Goal: Task Accomplishment & Management: Complete application form

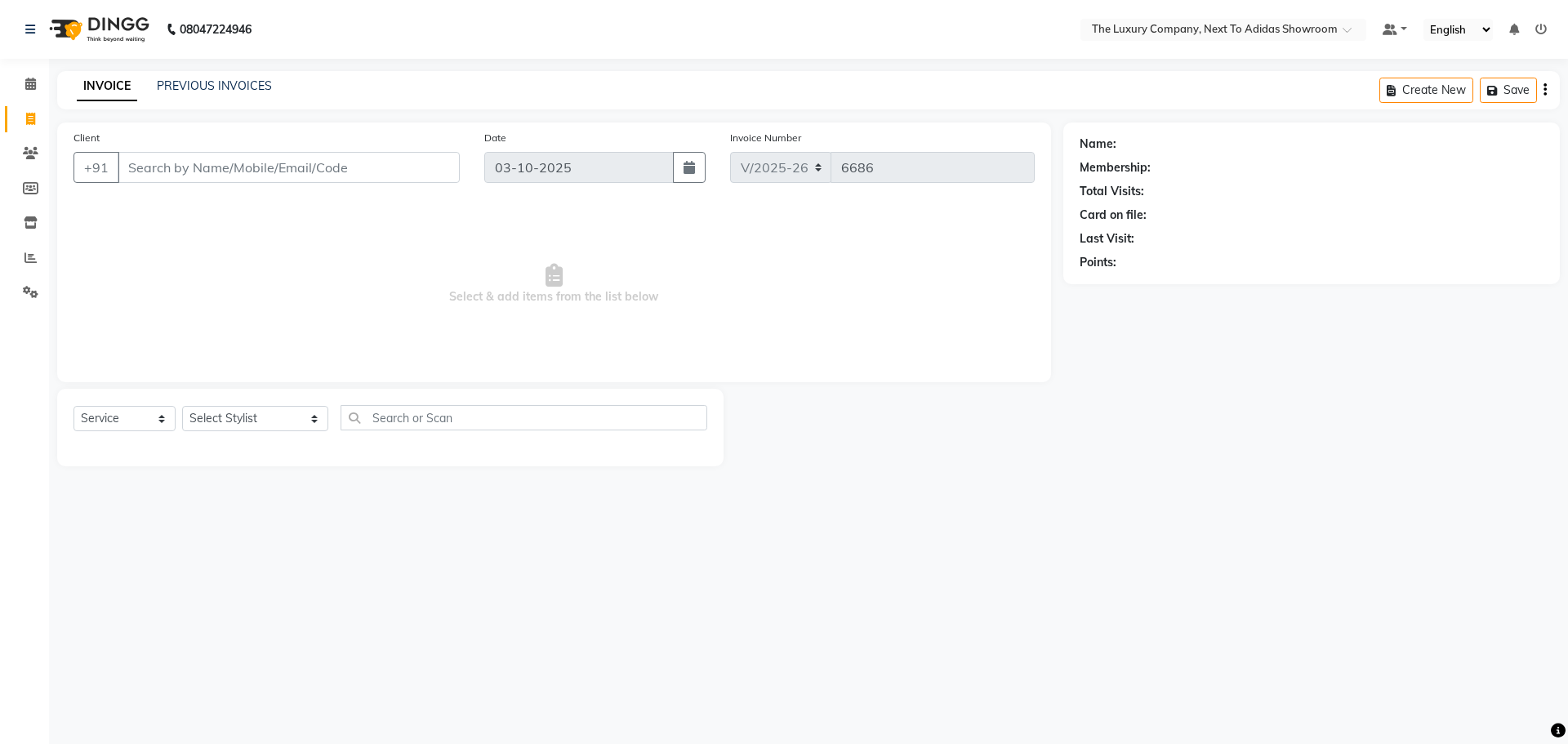
select select "6828"
select select "service"
click at [20, 257] on span at bounding box center [30, 258] width 28 height 19
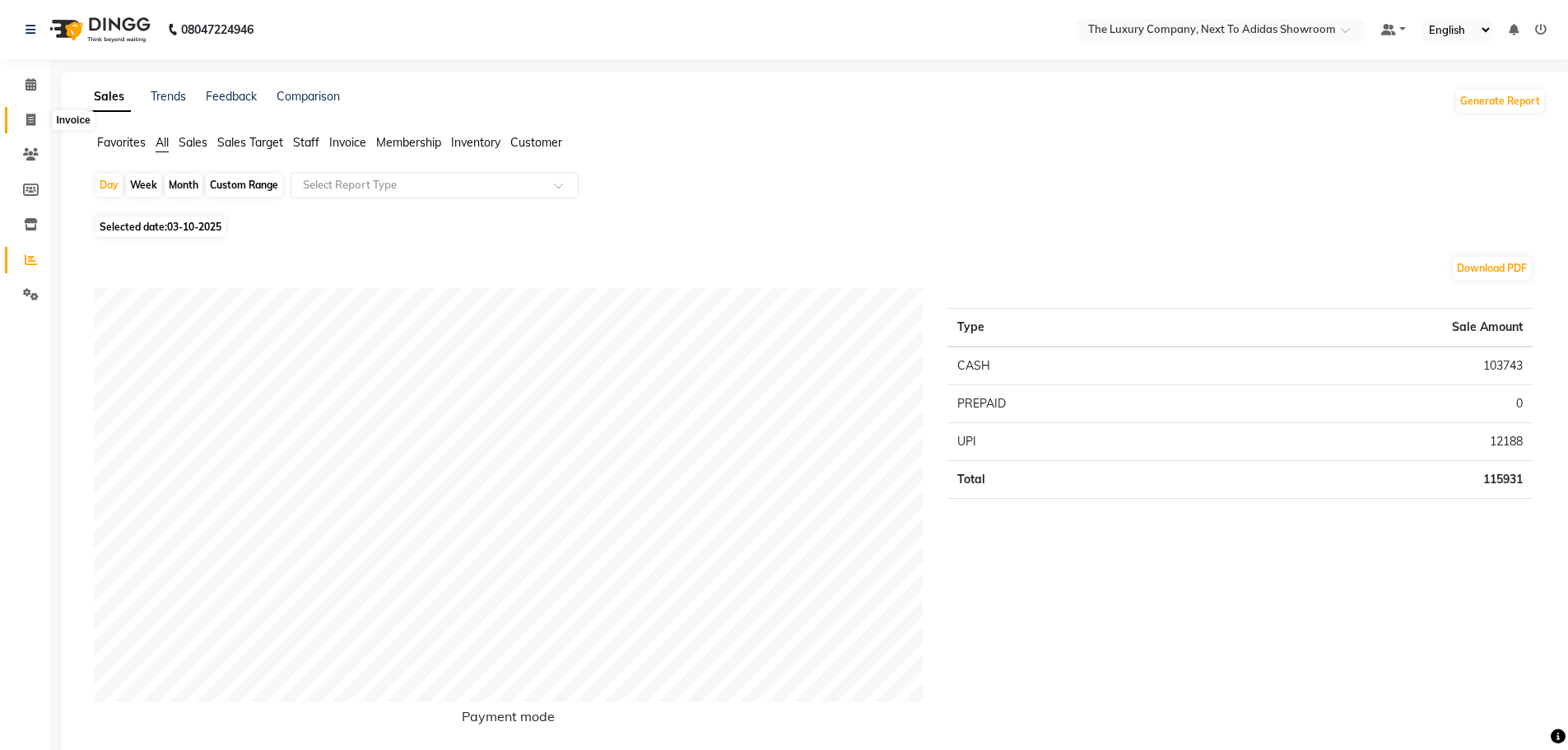
click at [28, 115] on icon at bounding box center [31, 119] width 9 height 12
select select "service"
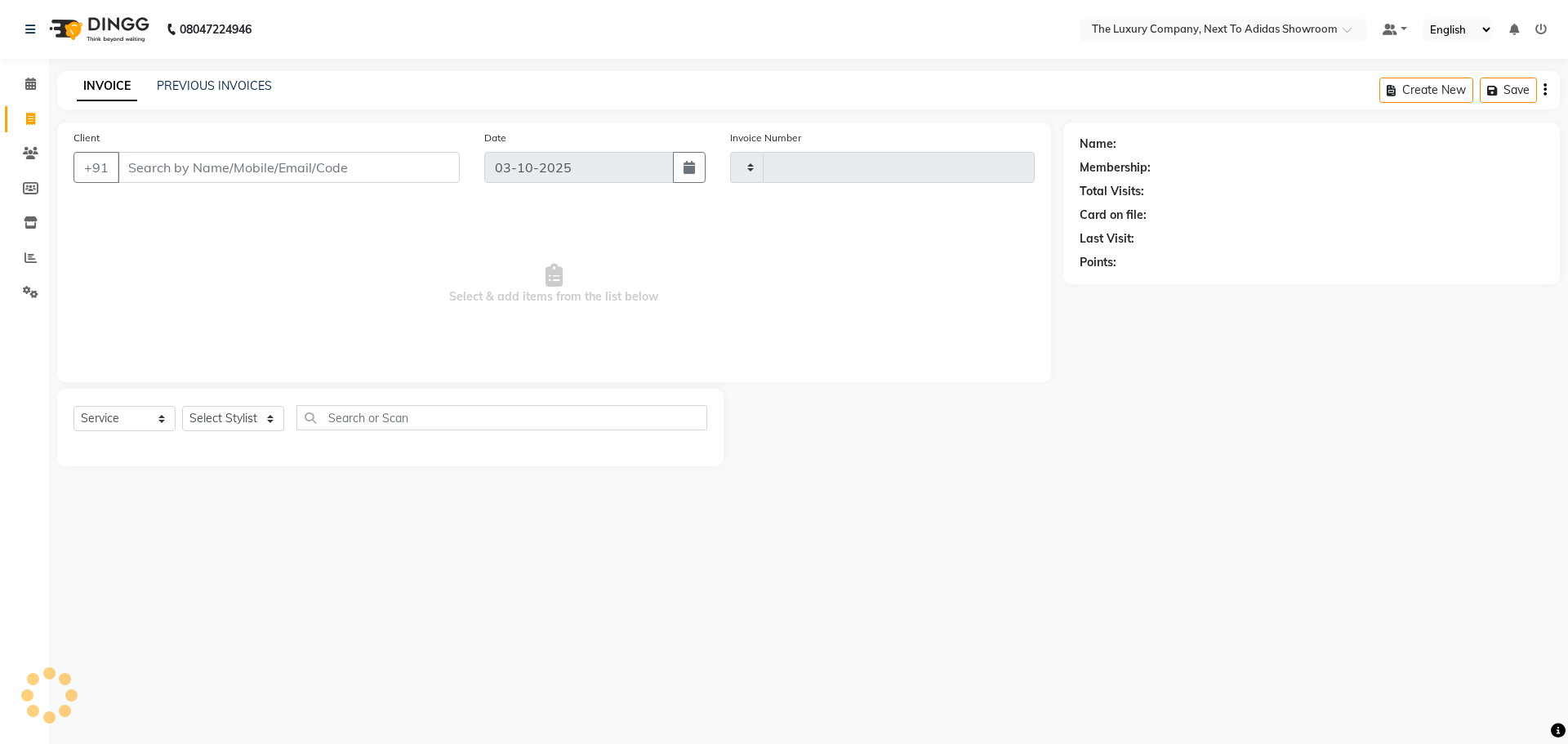
type input "6686"
drag, startPoint x: 246, startPoint y: 168, endPoint x: 236, endPoint y: 164, distance: 10.8
click at [239, 166] on input "Client" at bounding box center [288, 168] width 342 height 31
select select "6828"
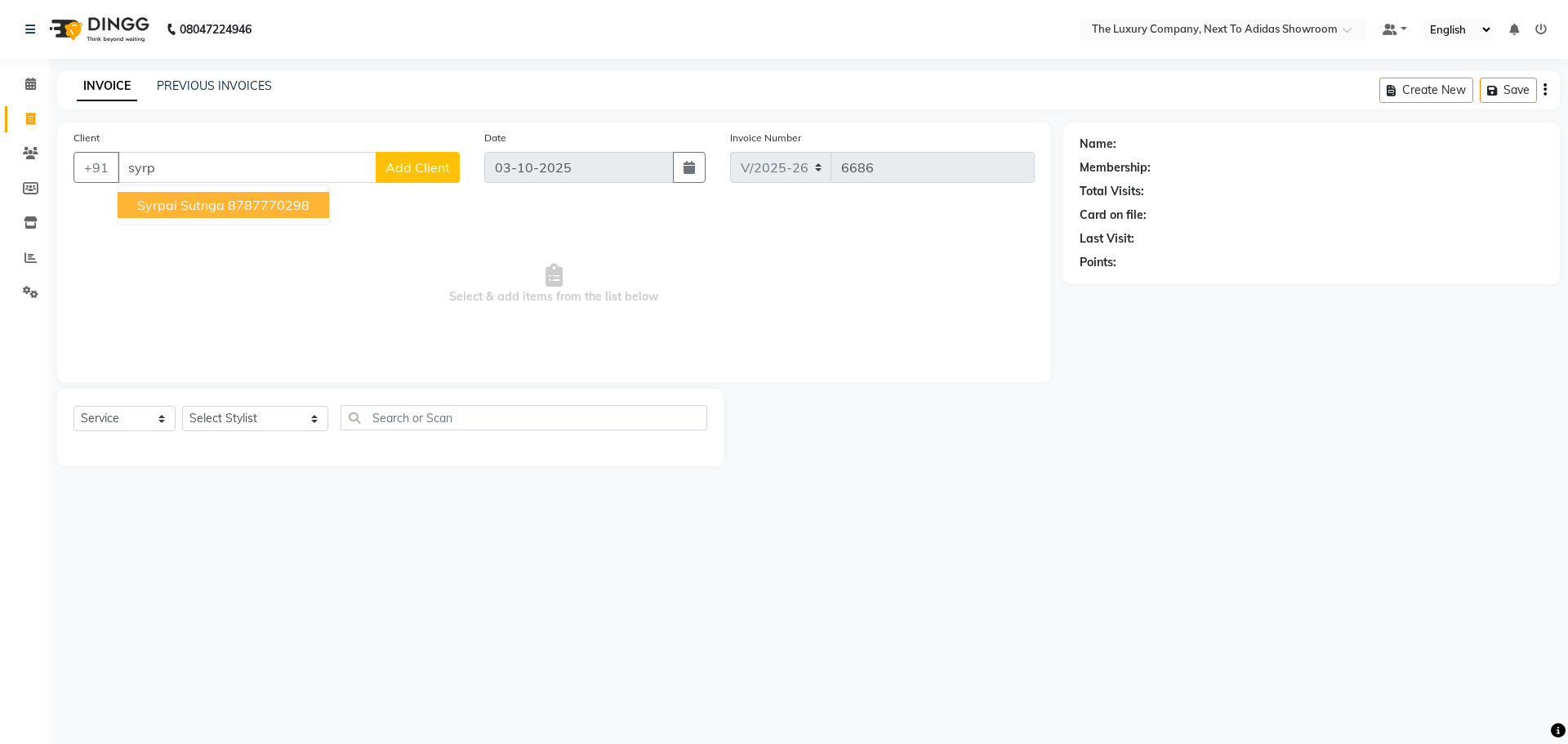
click at [233, 197] on ngb-highlight "8787770298" at bounding box center [269, 205] width 82 height 16
type input "8787770298"
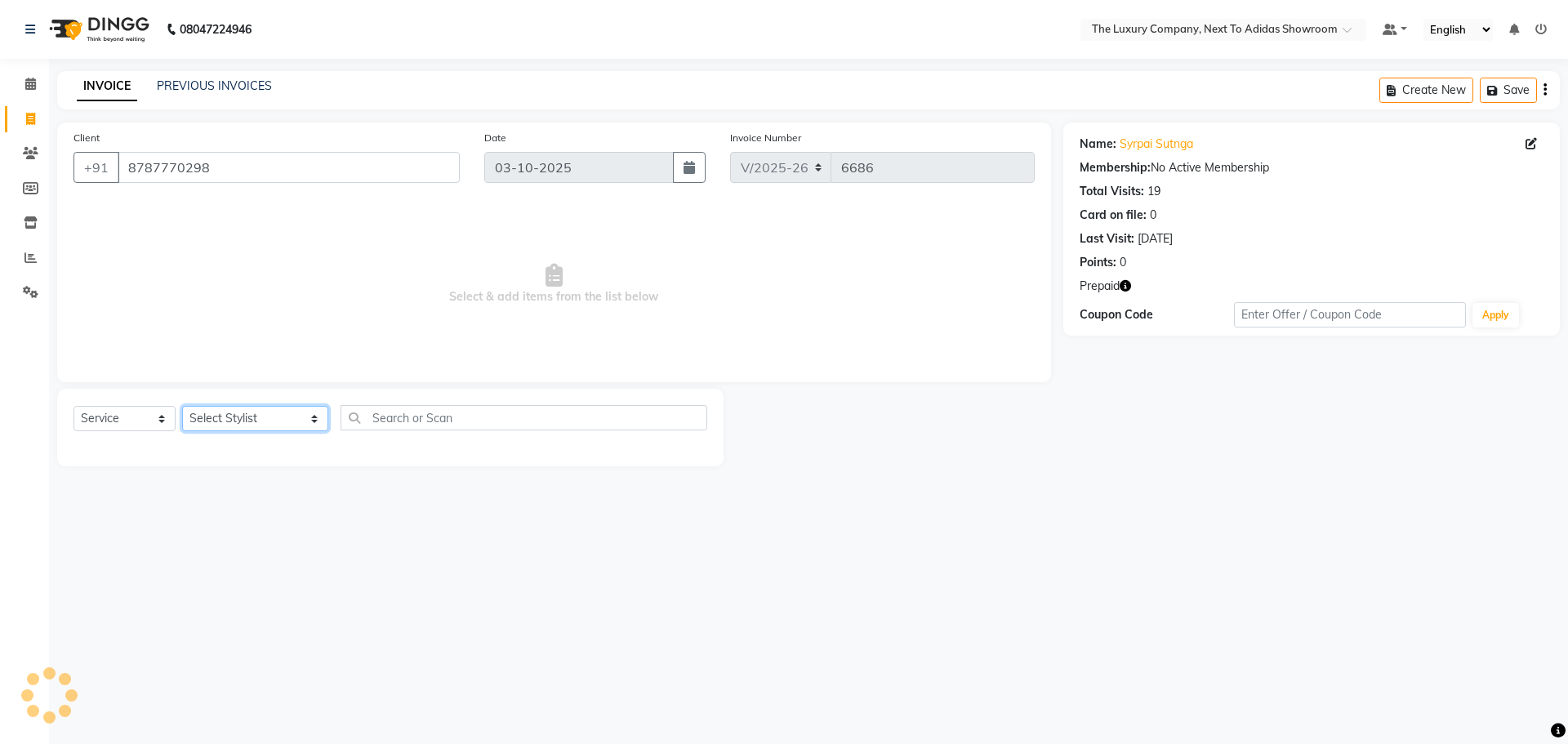
click at [251, 416] on select "Select Stylist [PERSON_NAME] [PERSON_NAME] ANSAI [PERSON_NAME] BALAJIED [PERSON…" at bounding box center [255, 418] width 146 height 26
select select "53688"
click at [182, 406] on select "Select Stylist [PERSON_NAME] [PERSON_NAME] ANSAI [PERSON_NAME] BALAJIED [PERSON…" at bounding box center [255, 418] width 146 height 26
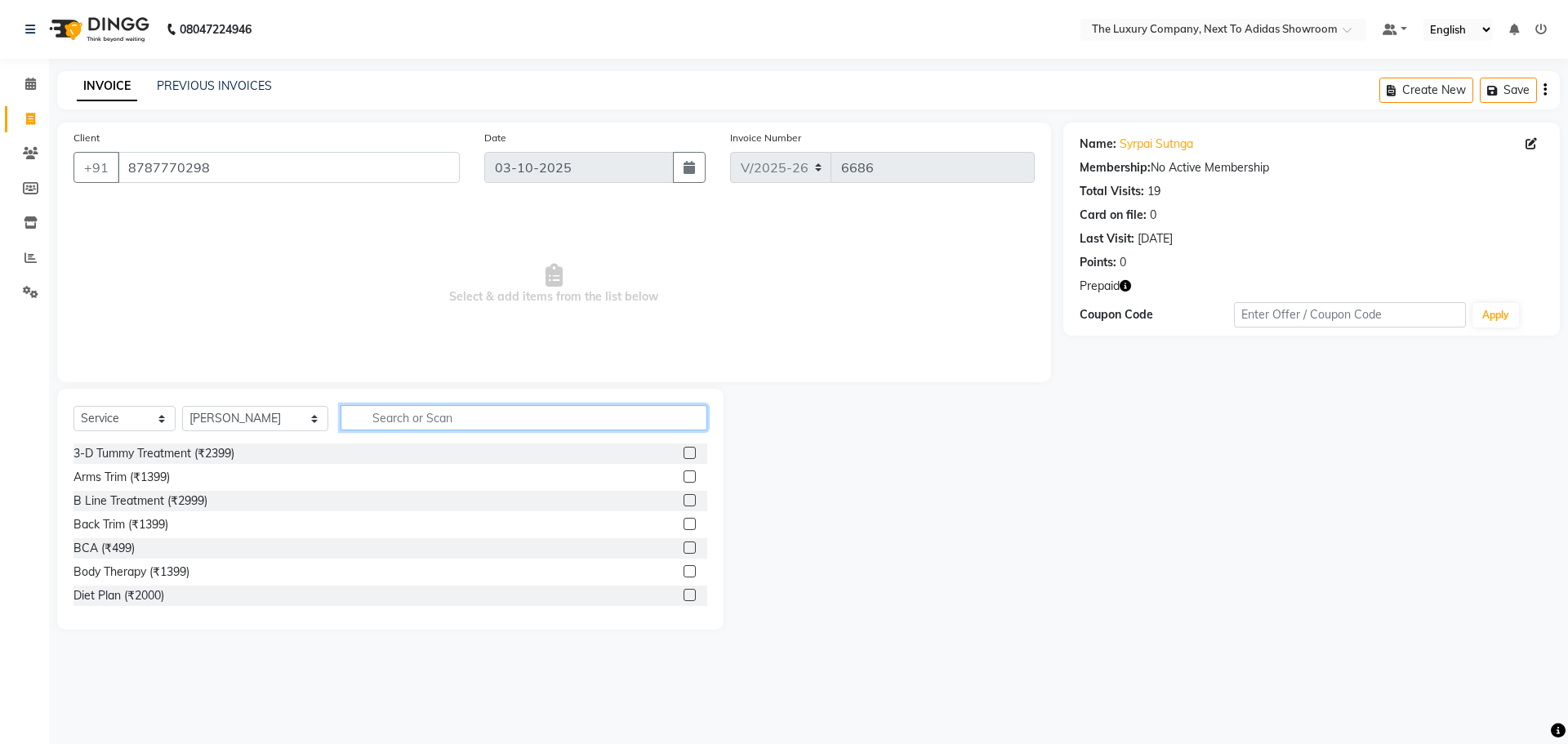
click at [370, 414] on input "text" at bounding box center [524, 418] width 367 height 26
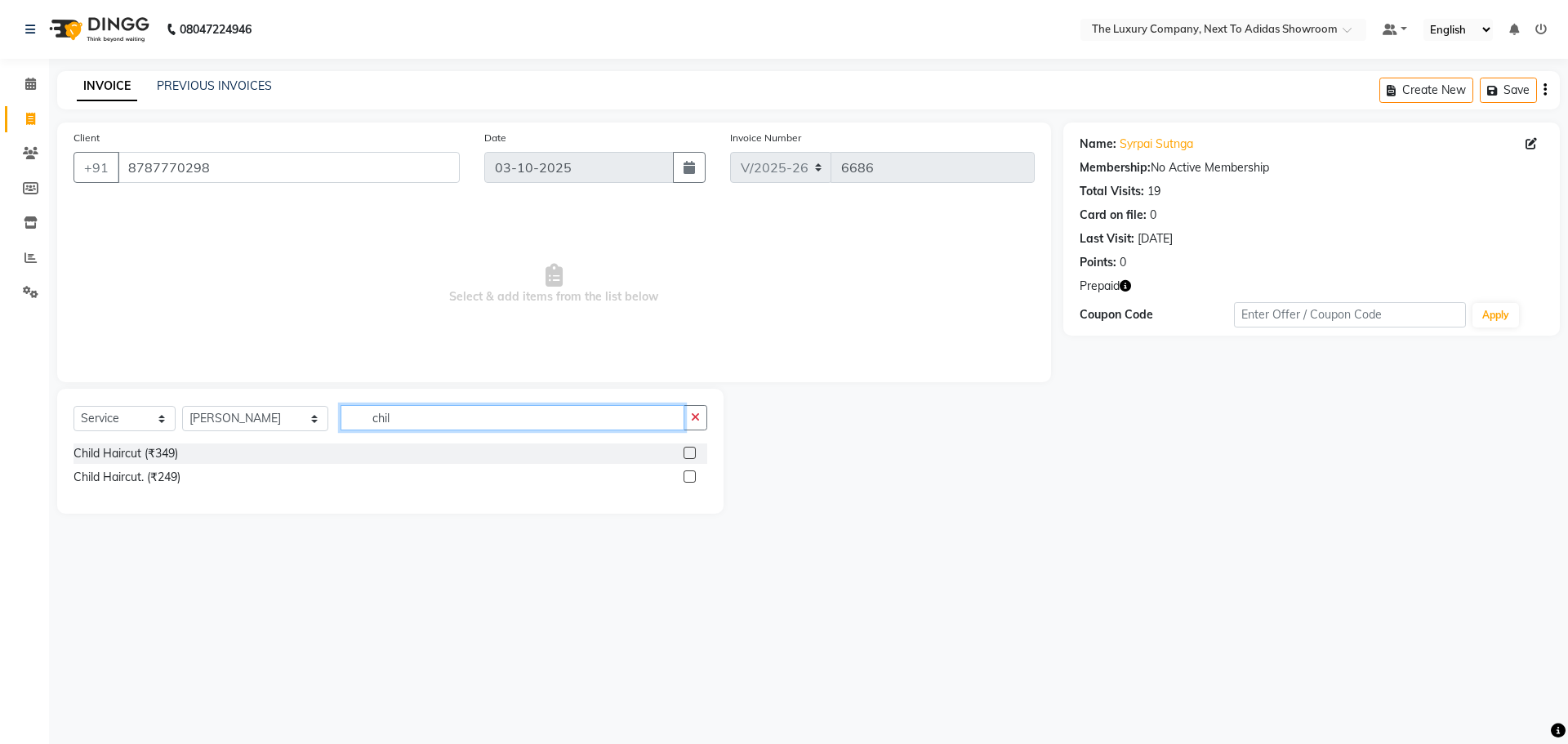
type input "chil"
click at [691, 450] on label at bounding box center [689, 452] width 12 height 12
click at [691, 450] on input "checkbox" at bounding box center [689, 454] width 11 height 11
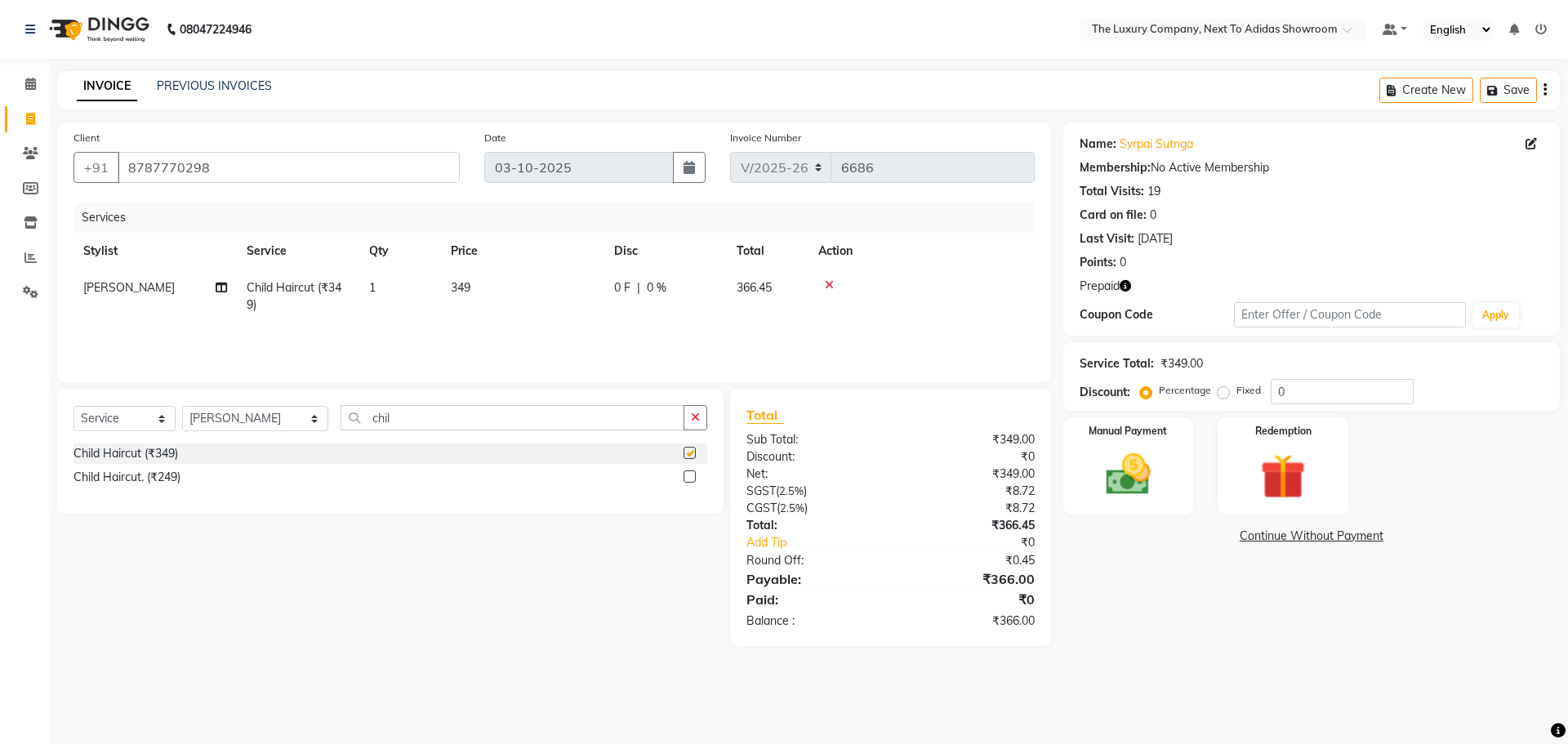
checkbox input "false"
click at [264, 408] on select "Select Stylist [PERSON_NAME] [PERSON_NAME] ANSAI [PERSON_NAME] BALAJIED [PERSON…" at bounding box center [255, 418] width 146 height 26
select select "53673"
click at [182, 406] on select "Select Stylist [PERSON_NAME] [PERSON_NAME] ANSAI [PERSON_NAME] BALAJIED [PERSON…" at bounding box center [255, 418] width 146 height 26
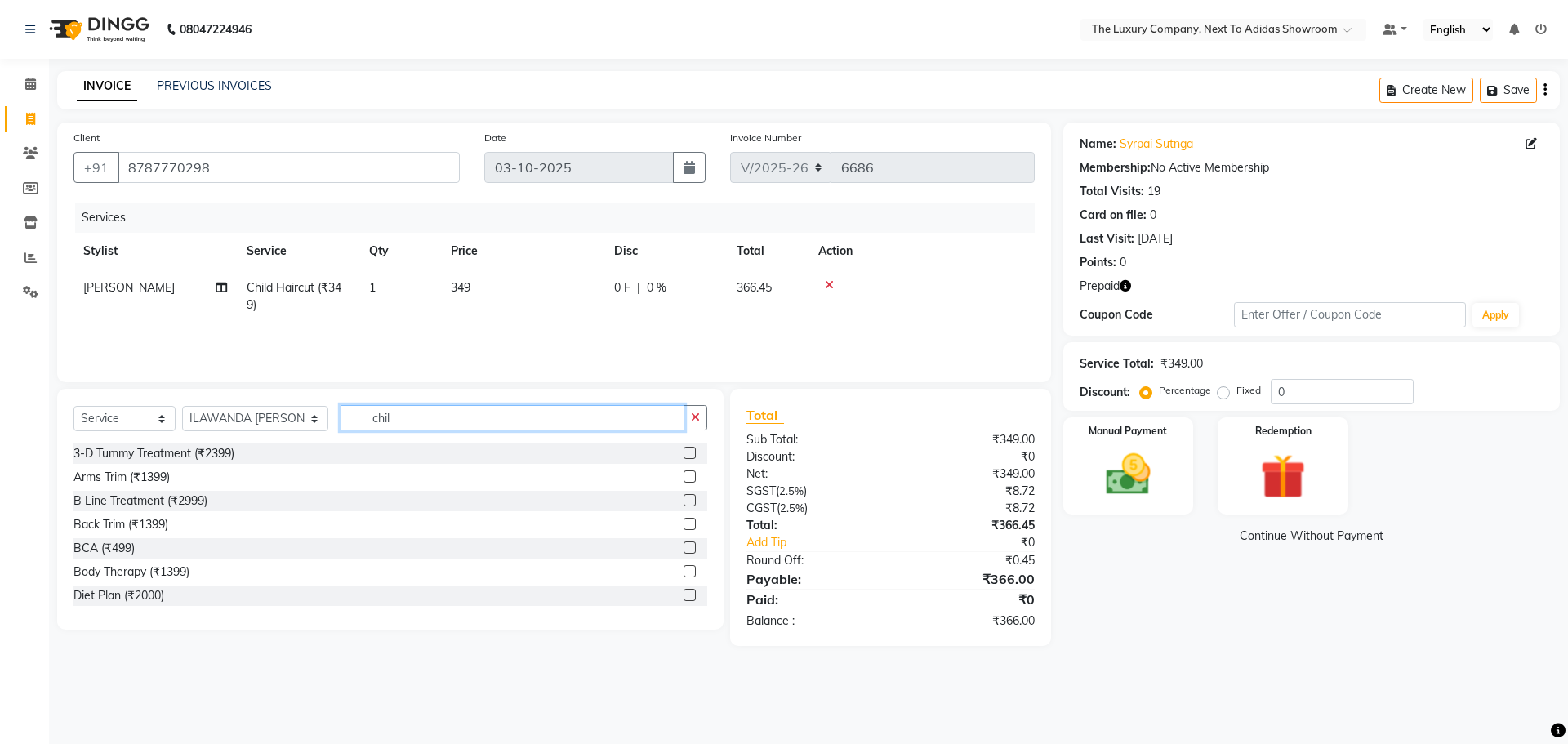
drag, startPoint x: 395, startPoint y: 421, endPoint x: 254, endPoint y: 418, distance: 141.0
click at [248, 419] on div "Select Service Product Membership Package Voucher Prepaid Gift Card Select Styl…" at bounding box center [390, 424] width 634 height 38
type input "threa"
click at [683, 498] on label at bounding box center [689, 500] width 12 height 12
click at [683, 498] on input "checkbox" at bounding box center [689, 501] width 11 height 11
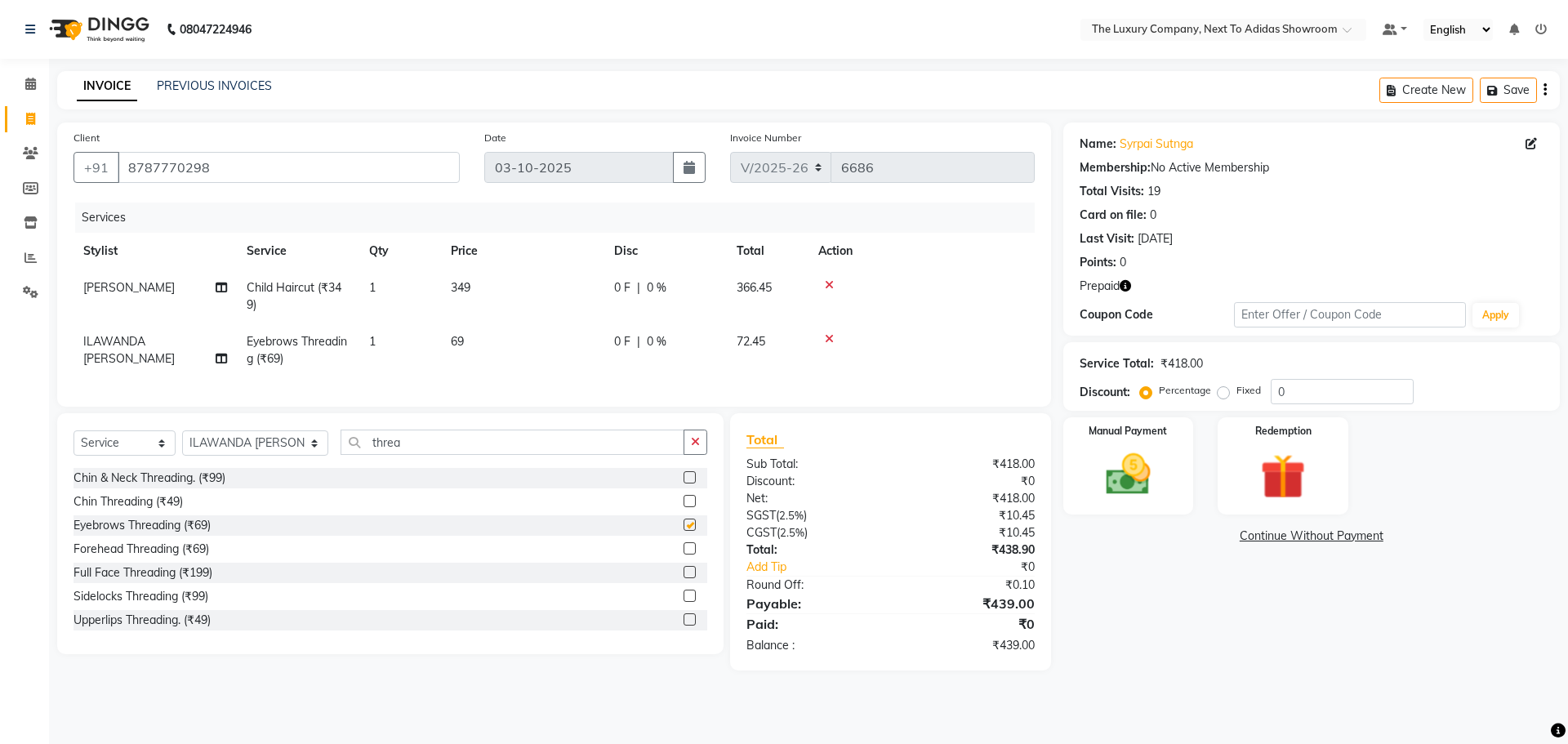
checkbox input "false"
click at [683, 625] on label at bounding box center [689, 618] width 12 height 12
click at [683, 625] on input "checkbox" at bounding box center [689, 620] width 11 height 11
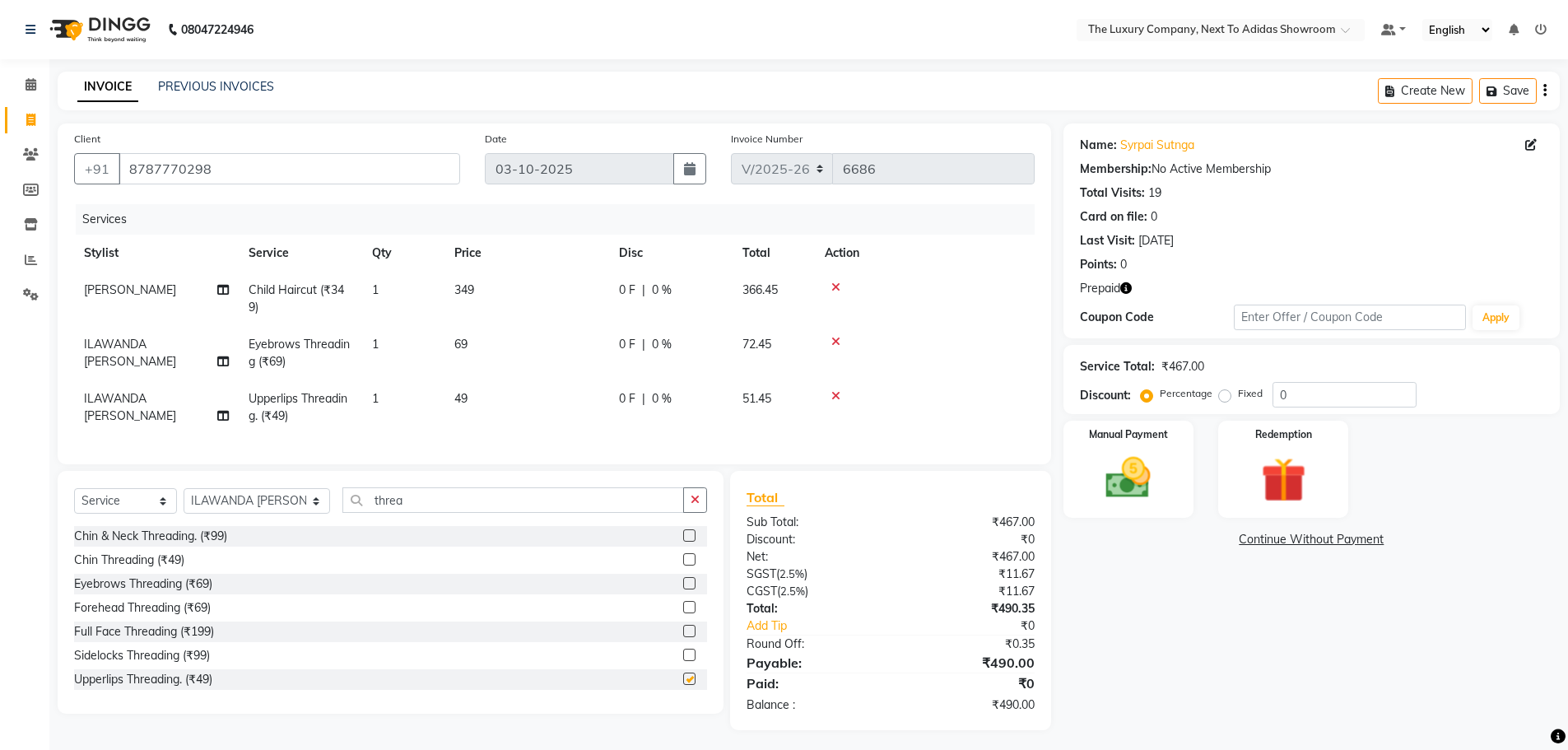
checkbox input "false"
click at [1136, 490] on img at bounding box center [1128, 478] width 75 height 53
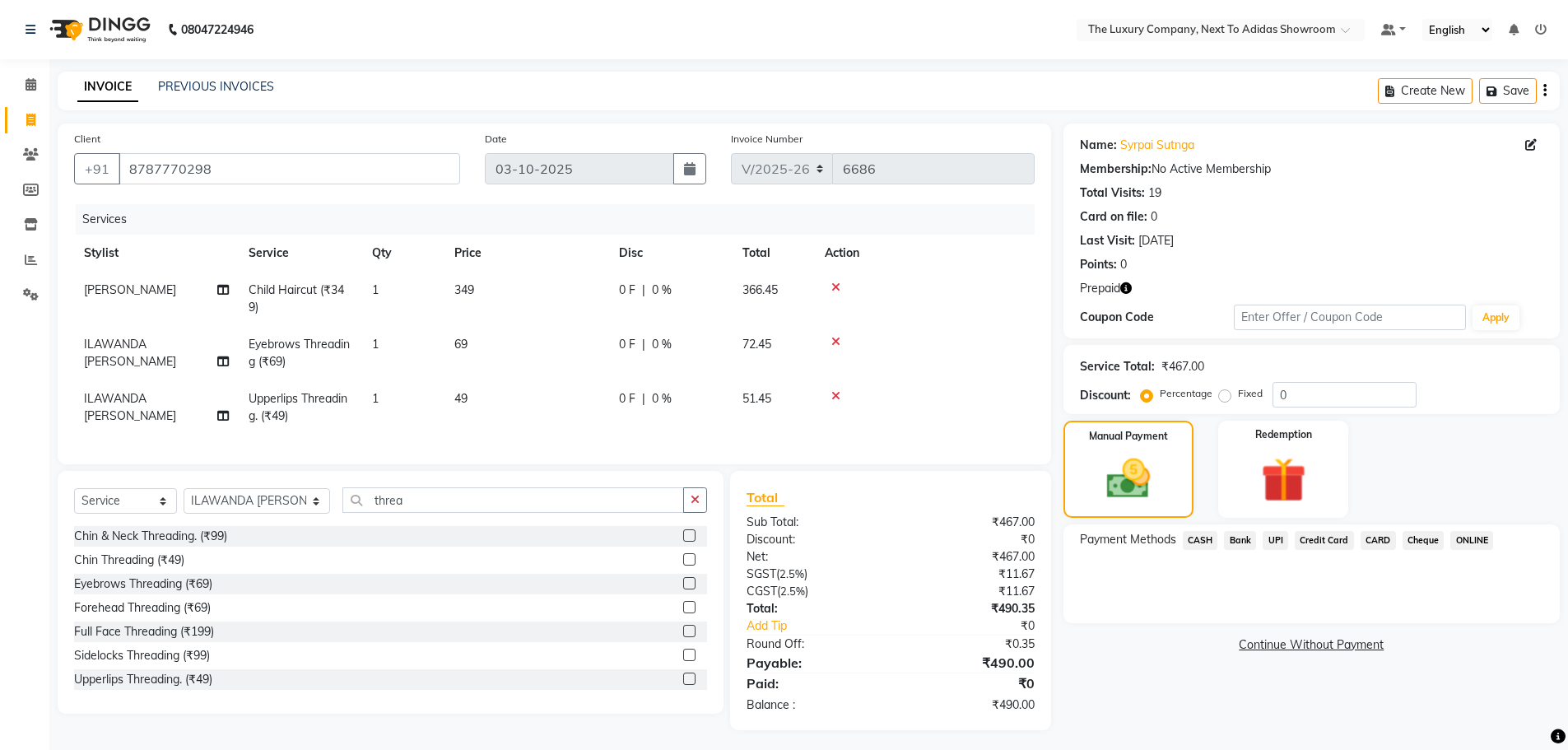
click at [1286, 533] on span "UPI" at bounding box center [1276, 540] width 26 height 19
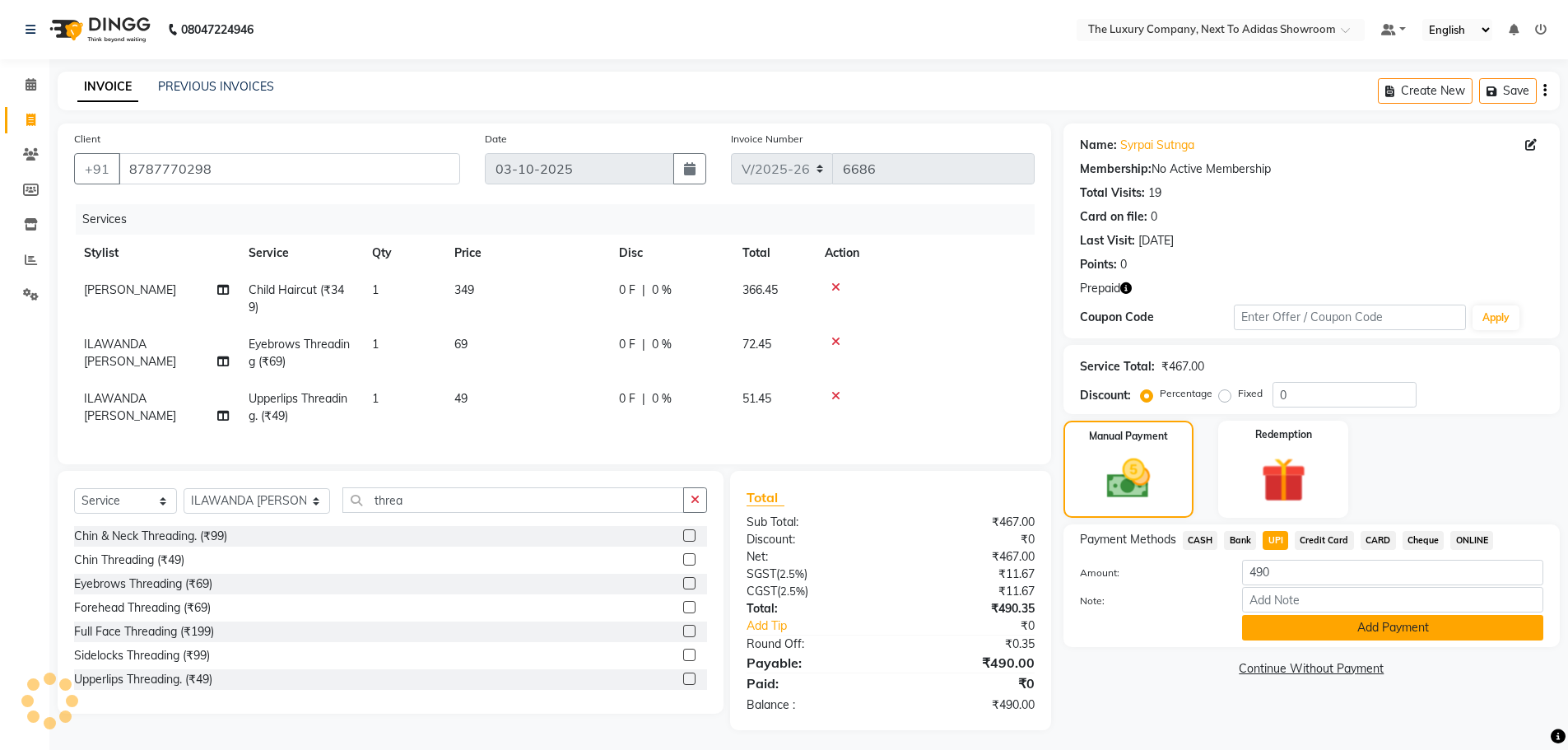
click at [1324, 623] on button "Add Payment" at bounding box center [1392, 628] width 301 height 26
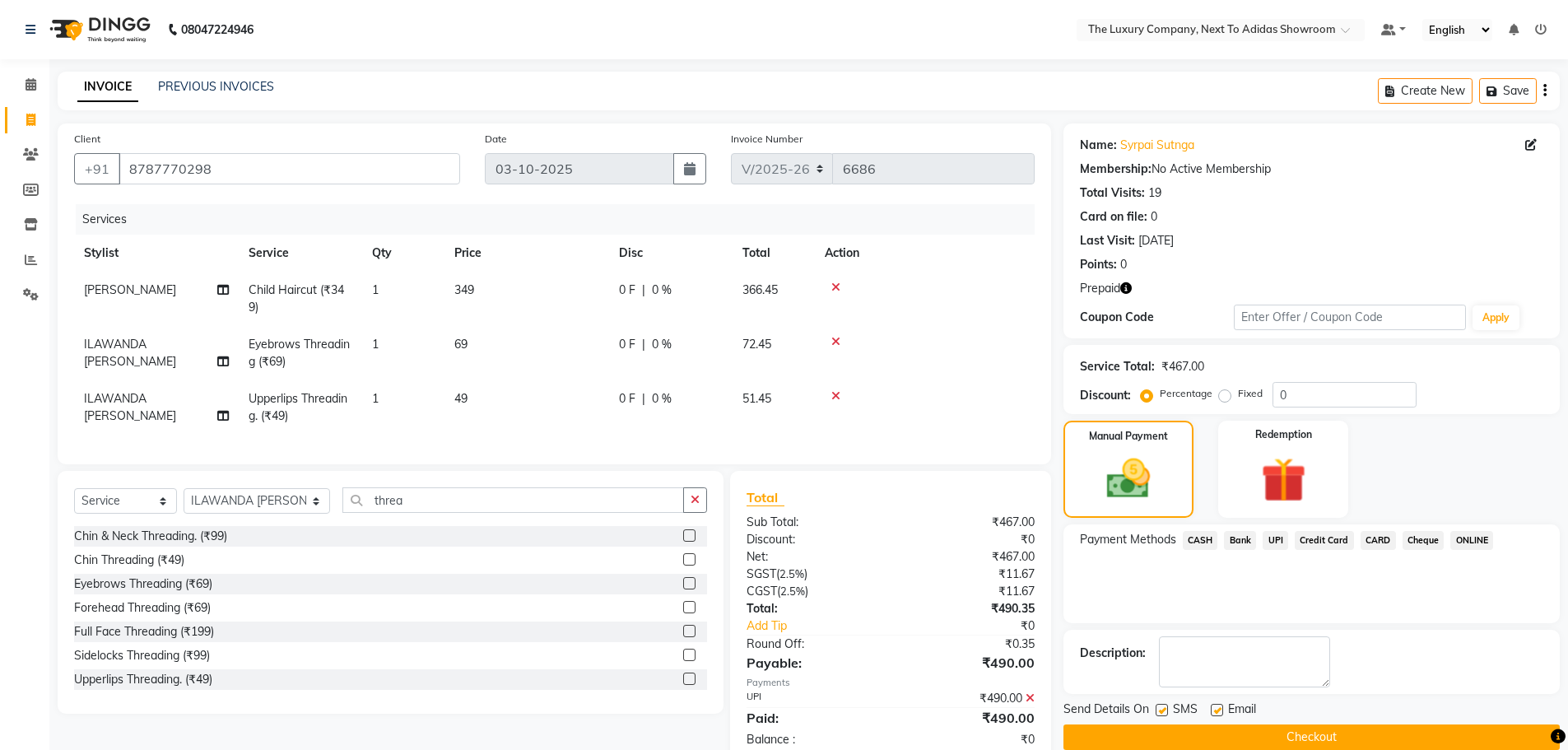
click at [1337, 734] on button "Checkout" at bounding box center [1312, 737] width 496 height 26
